Goal: Transaction & Acquisition: Purchase product/service

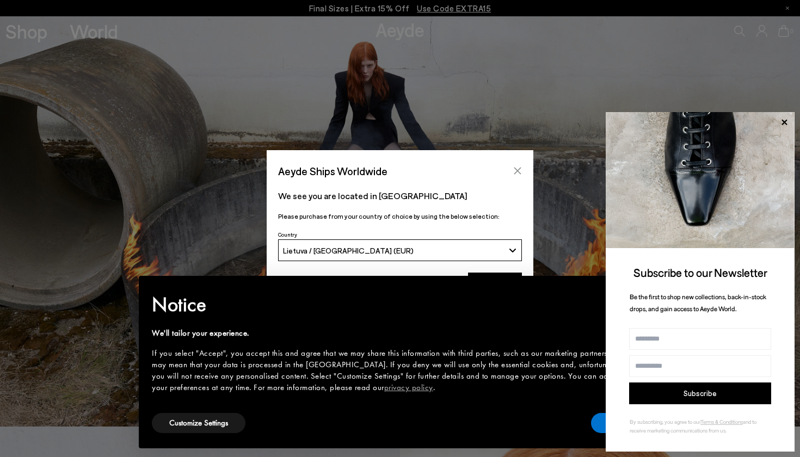
click at [519, 174] on icon "Close" at bounding box center [517, 170] width 9 height 9
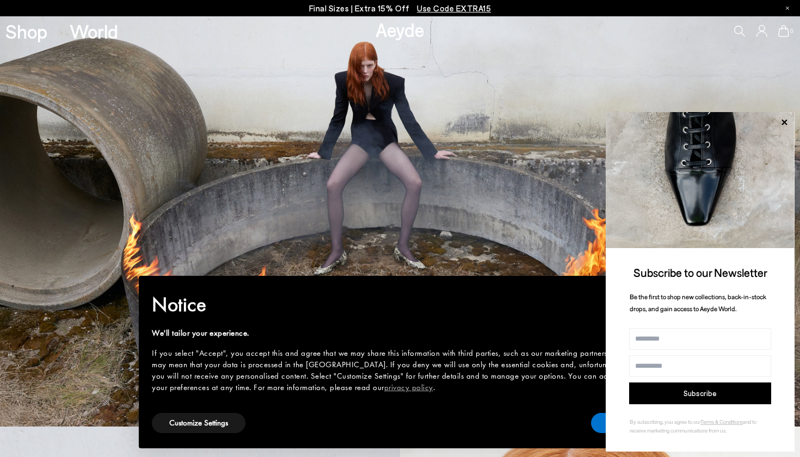
drag, startPoint x: 786, startPoint y: 122, endPoint x: 790, endPoint y: 130, distance: 8.8
click at [588, 122] on icon at bounding box center [783, 121] width 5 height 5
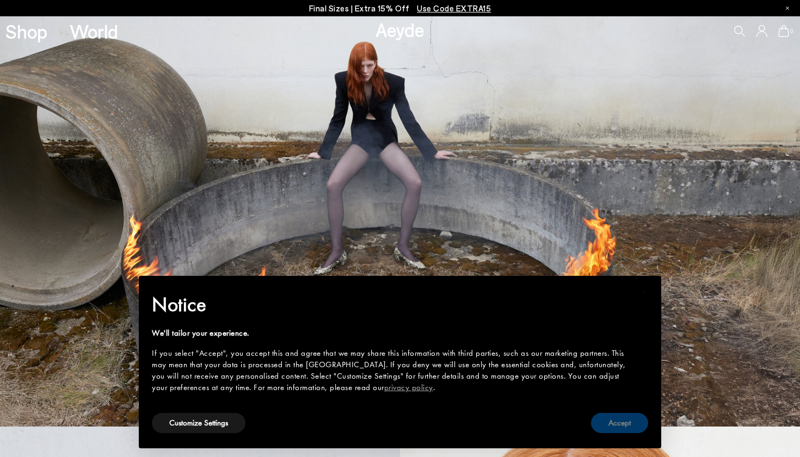
click at [588, 426] on button "Accept" at bounding box center [619, 423] width 57 height 20
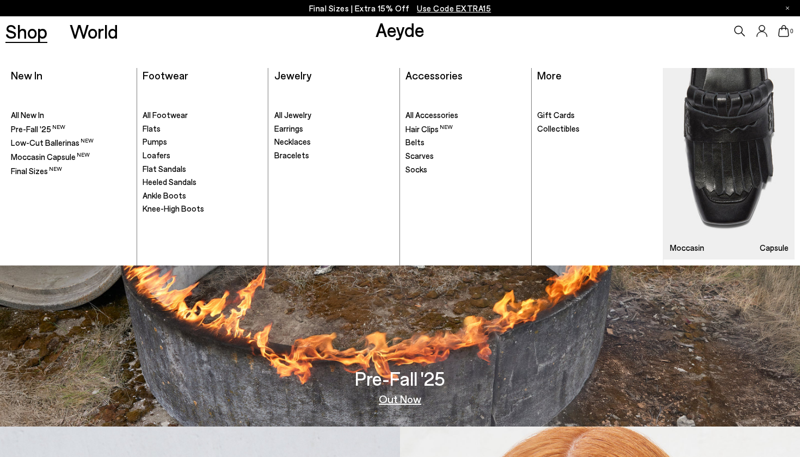
click at [38, 38] on link "Shop" at bounding box center [26, 31] width 42 height 19
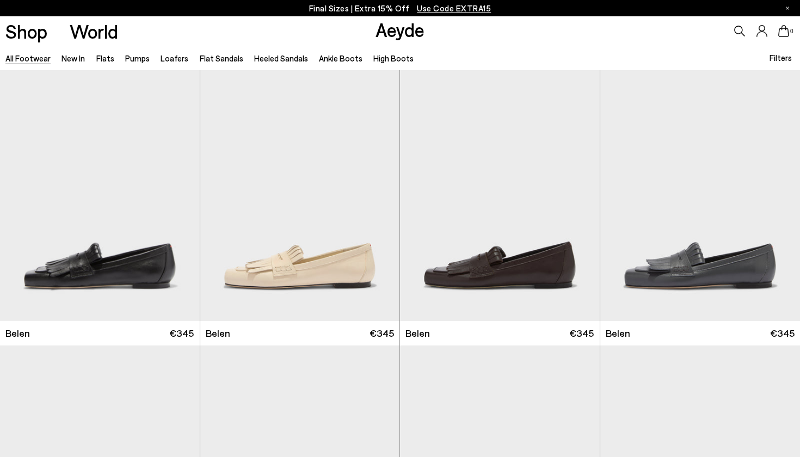
click at [33, 60] on link "All Footwear" at bounding box center [27, 58] width 45 height 10
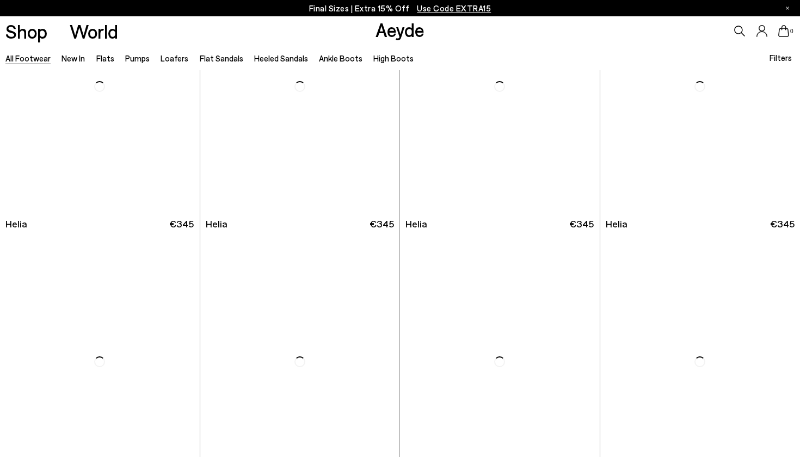
scroll to position [2035, 0]
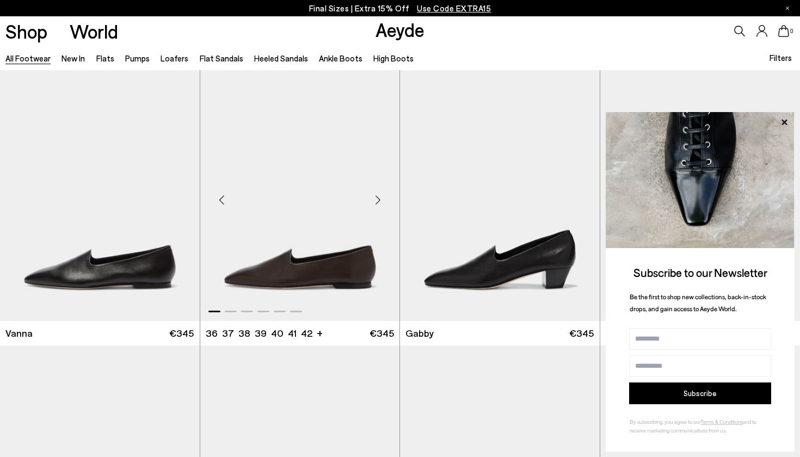
scroll to position [2202, 0]
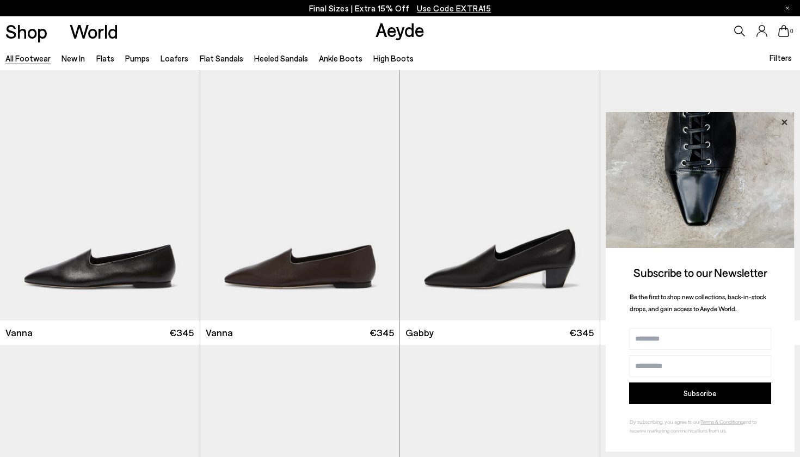
click at [780, 116] on icon at bounding box center [784, 122] width 14 height 14
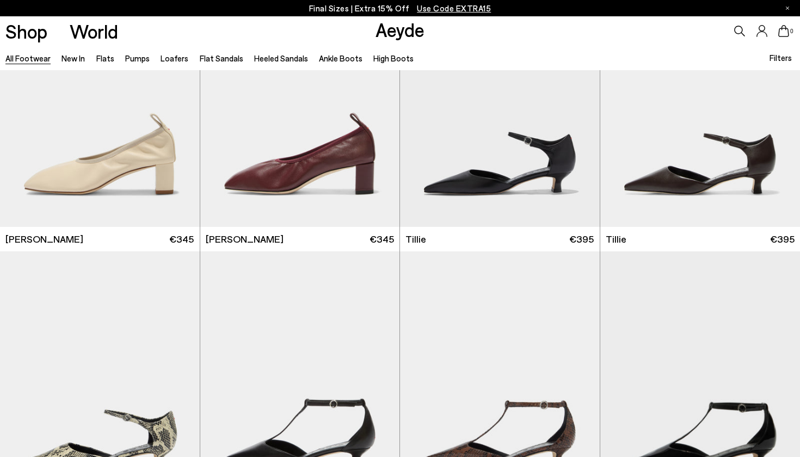
scroll to position [2761, 0]
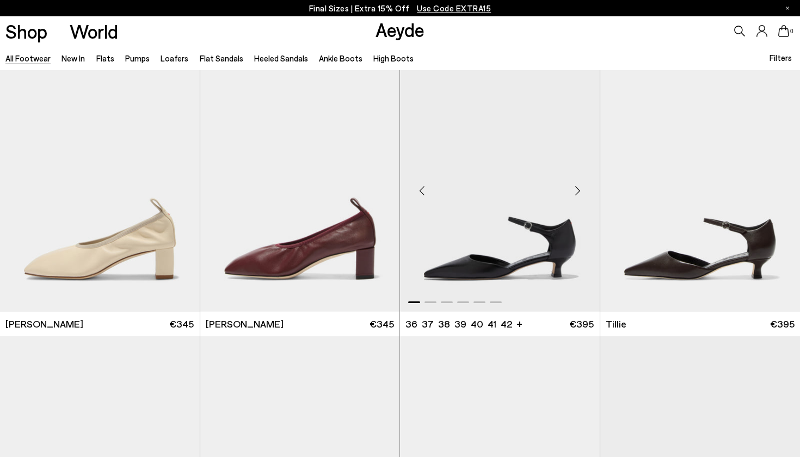
click at [538, 256] on img "1 / 6" at bounding box center [500, 186] width 200 height 251
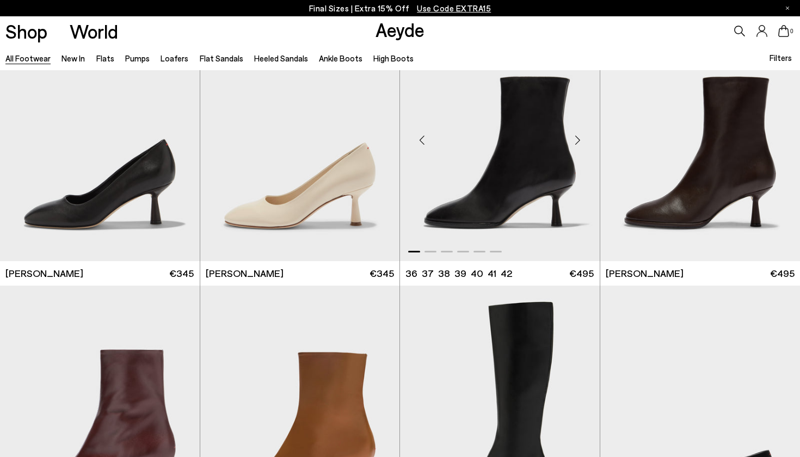
scroll to position [5288, 0]
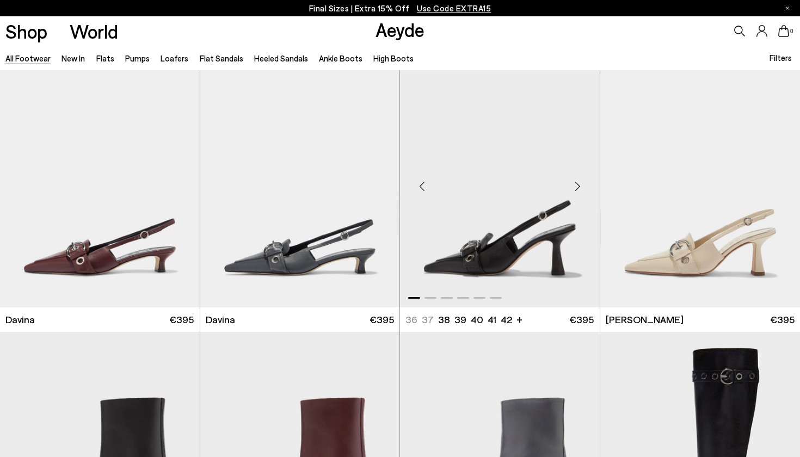
scroll to position [6345, 0]
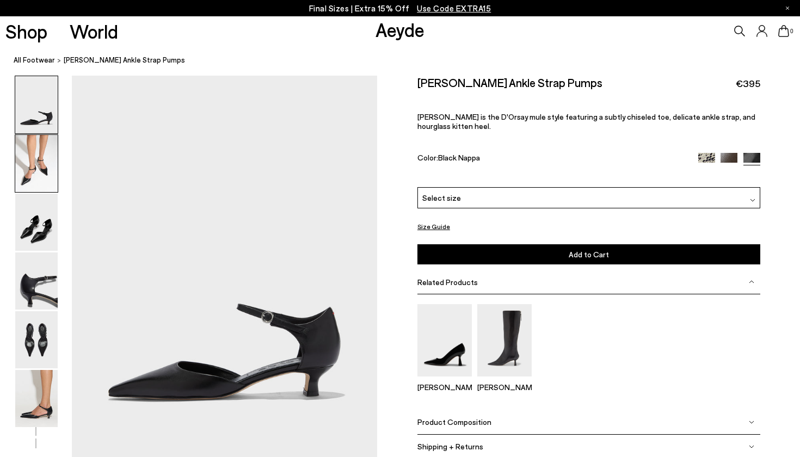
click at [26, 166] on img at bounding box center [36, 163] width 42 height 57
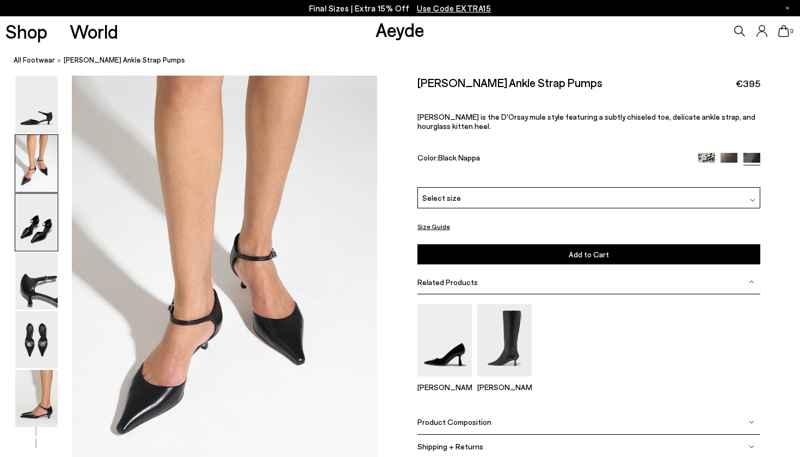
click at [30, 229] on img at bounding box center [36, 222] width 42 height 57
